Goal: Find specific page/section: Find specific page/section

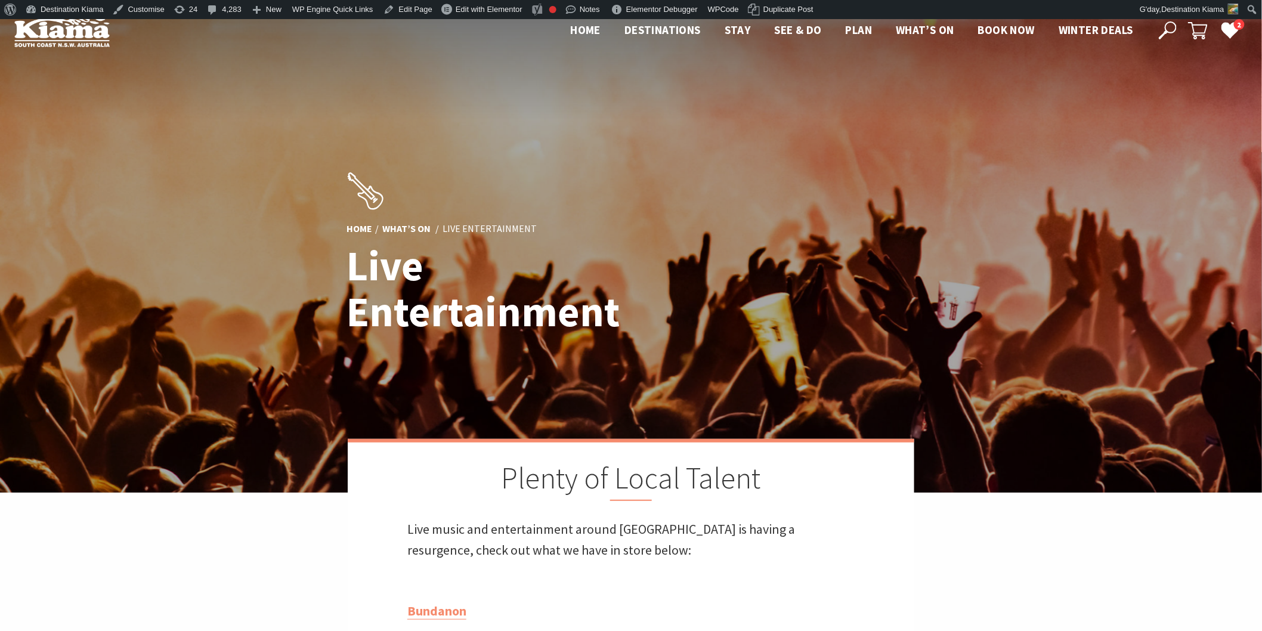
click at [1159, 27] on button "Open Search Dialog" at bounding box center [1168, 30] width 18 height 18
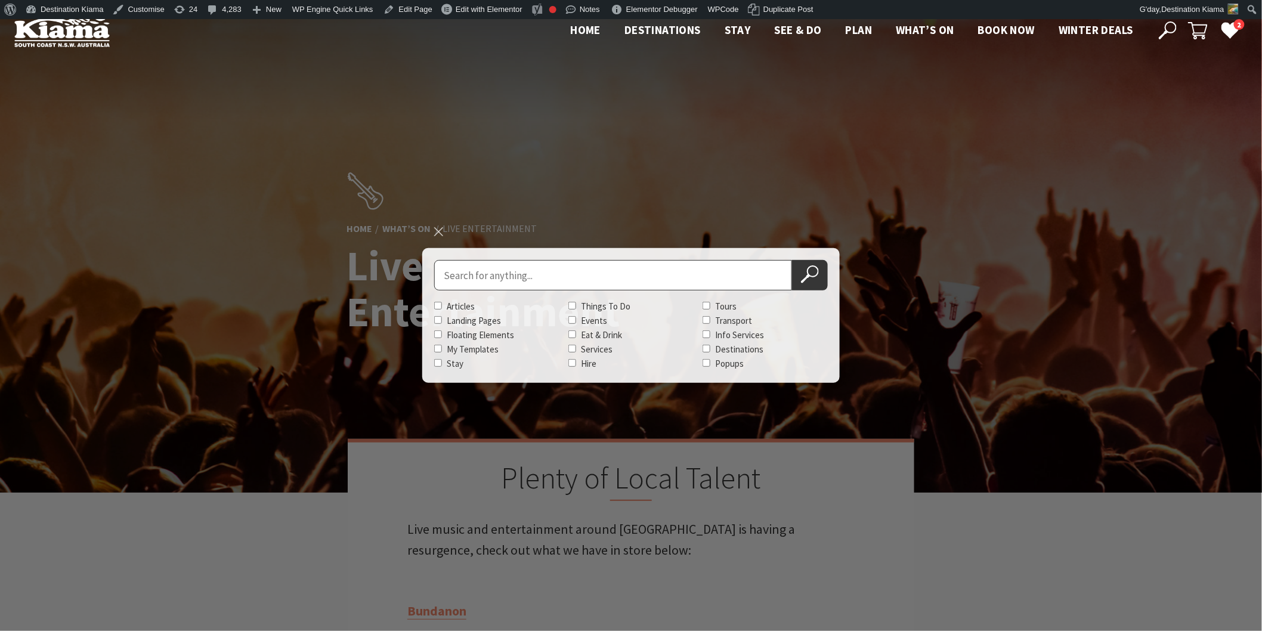
click at [481, 273] on input "Search for" at bounding box center [613, 275] width 358 height 30
type input "everything vinyl"
click at [792, 260] on button "Search Now" at bounding box center [810, 275] width 36 height 30
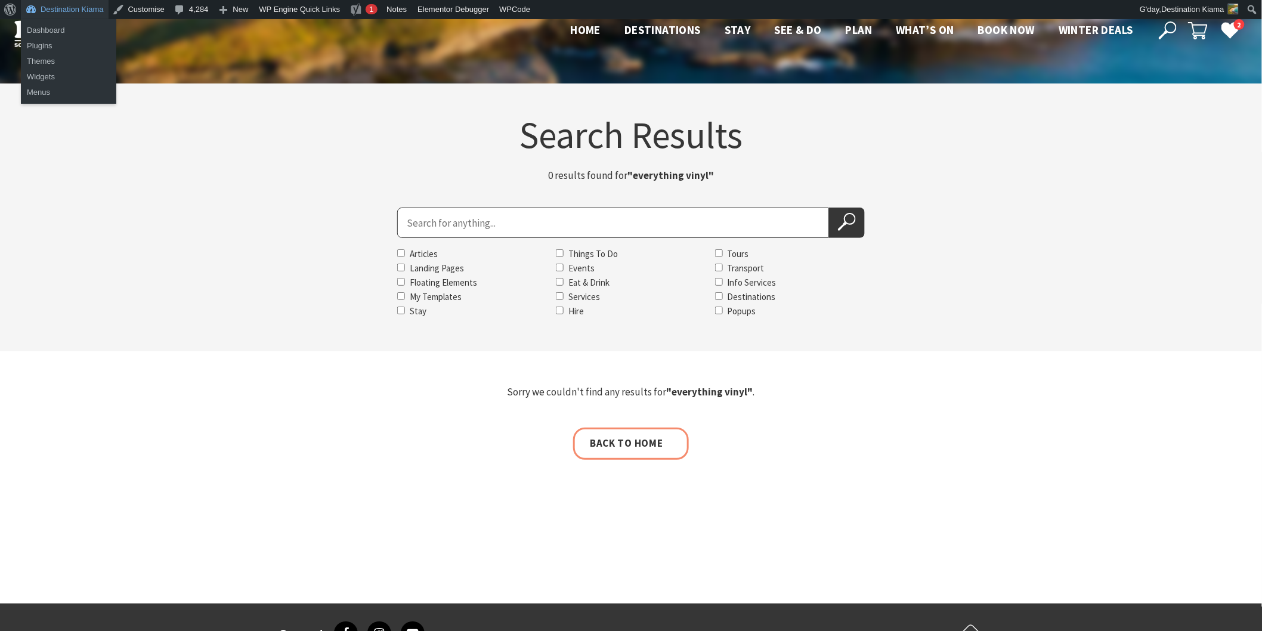
click at [70, 7] on link "Destination Kiama" at bounding box center [65, 9] width 88 height 19
click at [58, 27] on link "Dashboard" at bounding box center [68, 31] width 95 height 16
